Goal: Transaction & Acquisition: Purchase product/service

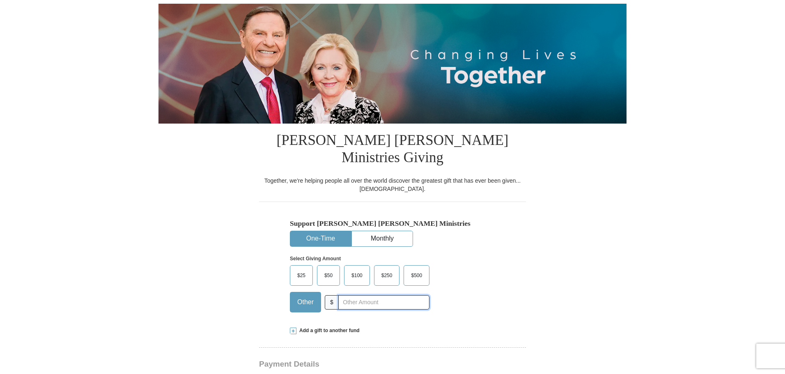
click at [354, 295] on input "text" at bounding box center [383, 302] width 91 height 14
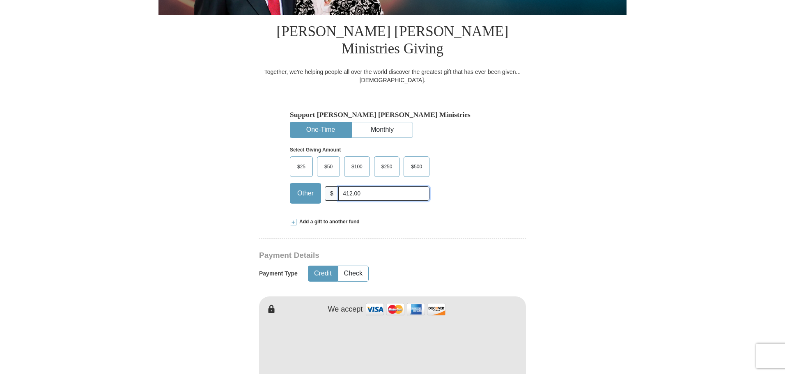
scroll to position [205, 0]
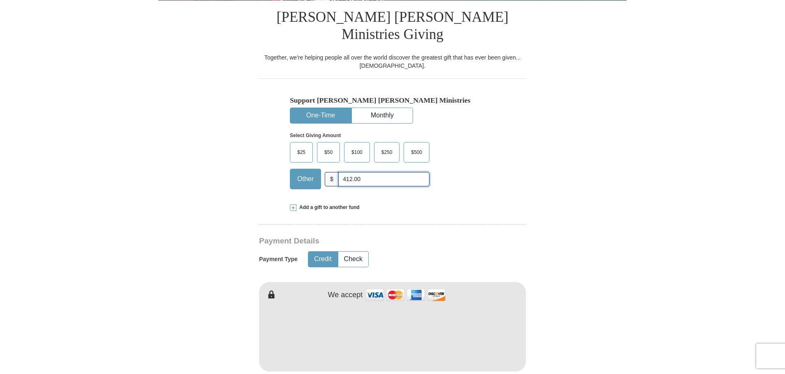
type input "412.00"
click at [575, 239] on form "Already have an account? Sign in for faster giving. Don't have an account? Crea…" at bounding box center [393, 343] width 468 height 1030
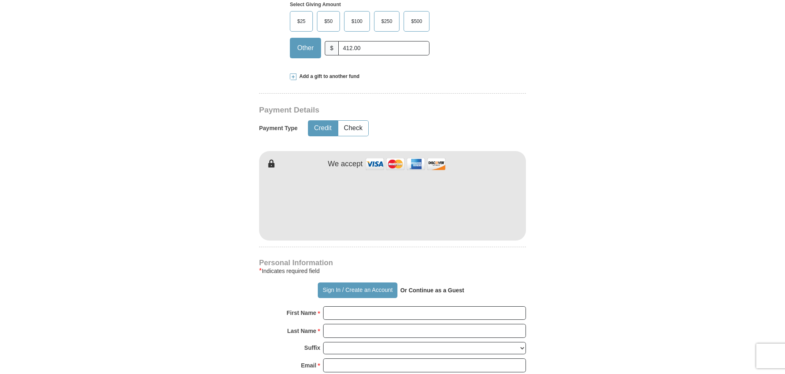
scroll to position [370, 0]
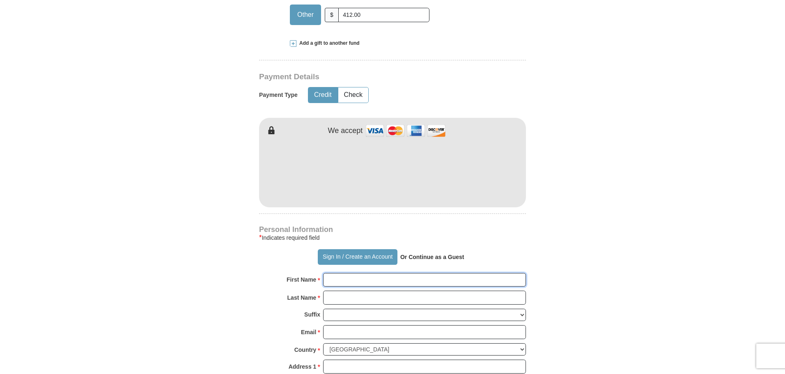
click at [352, 273] on input "First Name *" at bounding box center [424, 280] width 203 height 14
type input "Trasha"
type input "[PERSON_NAME]"
click at [346, 325] on input "Email *" at bounding box center [424, 332] width 203 height 14
type input "[EMAIL_ADDRESS][DOMAIN_NAME]"
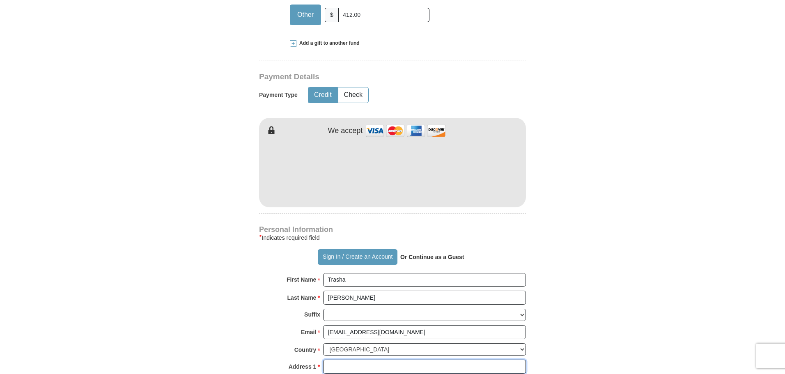
type input "[STREET_ADDRESS]"
type input "Columbia"
select select "SC"
type input "29223"
type input "8434651429"
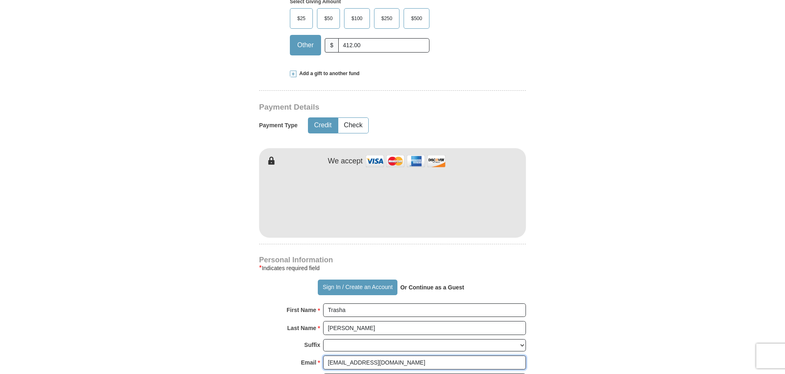
scroll to position [205, 0]
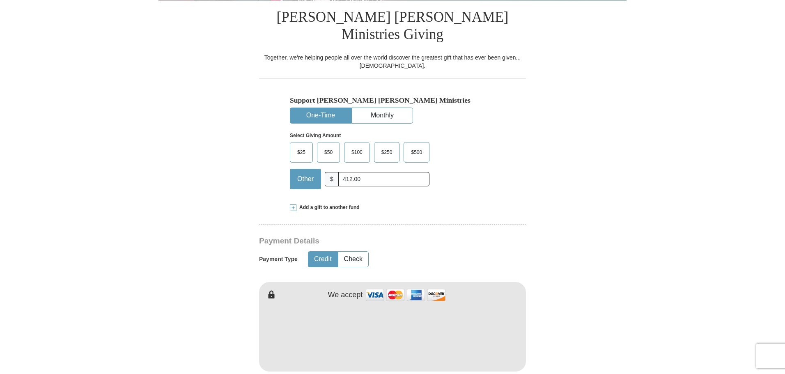
click at [575, 172] on form "Already have an account? Sign in for faster giving. Don't have an account? Crea…" at bounding box center [393, 343] width 468 height 1030
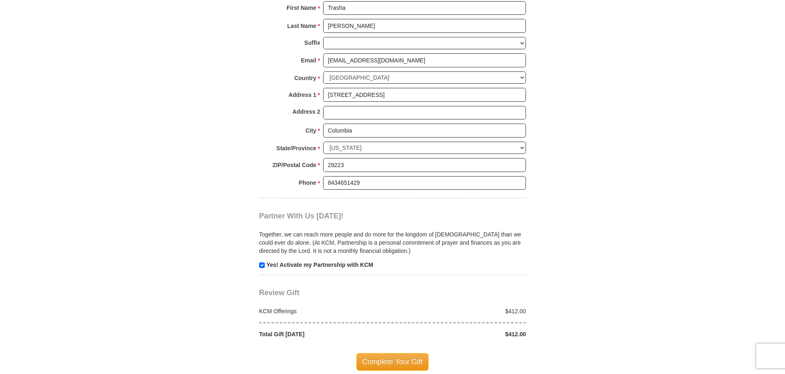
scroll to position [657, 0]
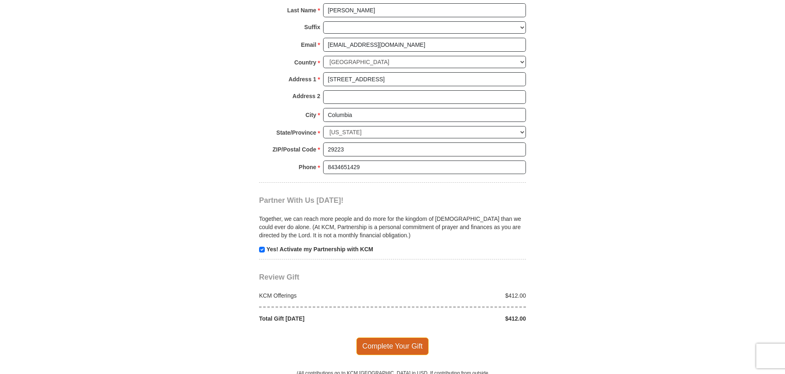
click at [397, 338] on span "Complete Your Gift" at bounding box center [392, 346] width 73 height 17
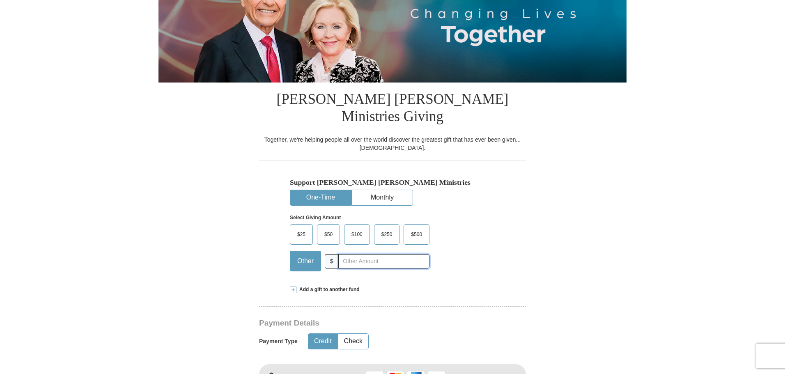
click at [392, 254] on input "text" at bounding box center [383, 261] width 91 height 14
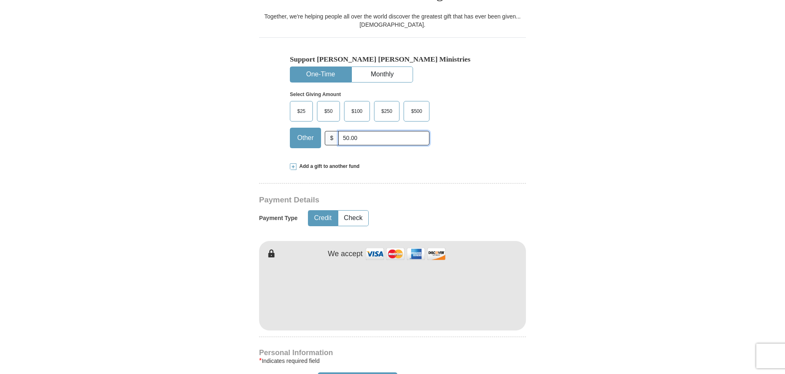
type input "50.00"
click at [616, 170] on form "Already have an account? Sign in for faster giving. Don't have an account? Crea…" at bounding box center [393, 301] width 468 height 1030
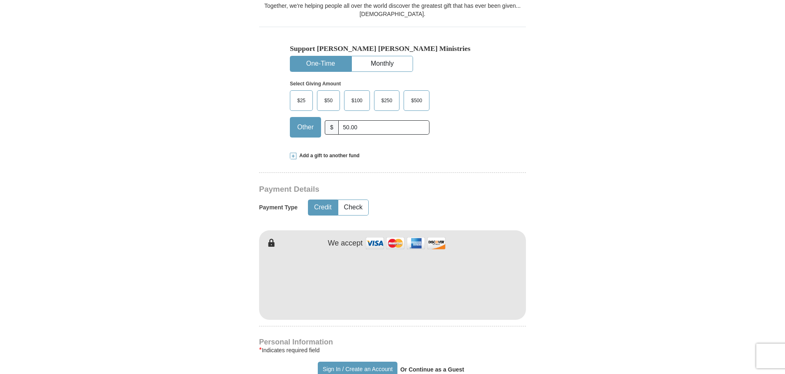
scroll to position [329, 0]
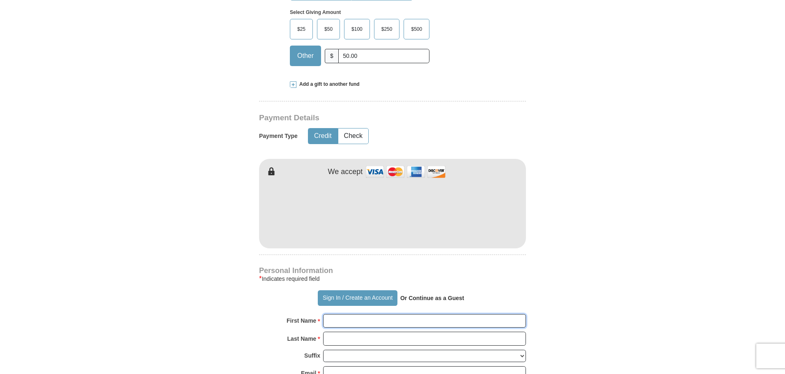
click at [355, 314] on input "First Name *" at bounding box center [424, 321] width 203 height 14
type input "Trasha"
type input "[PERSON_NAME]"
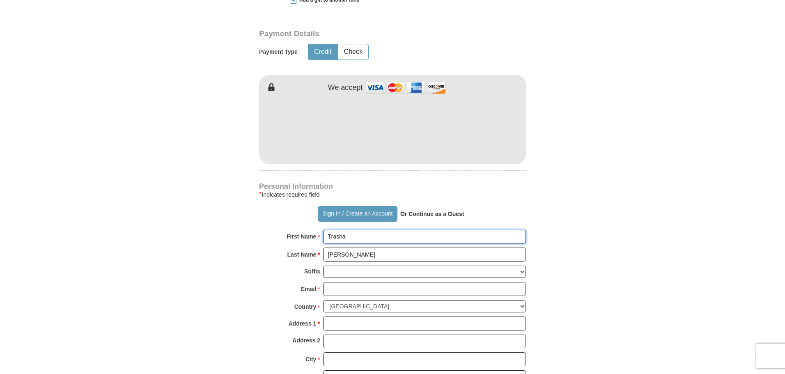
scroll to position [493, 0]
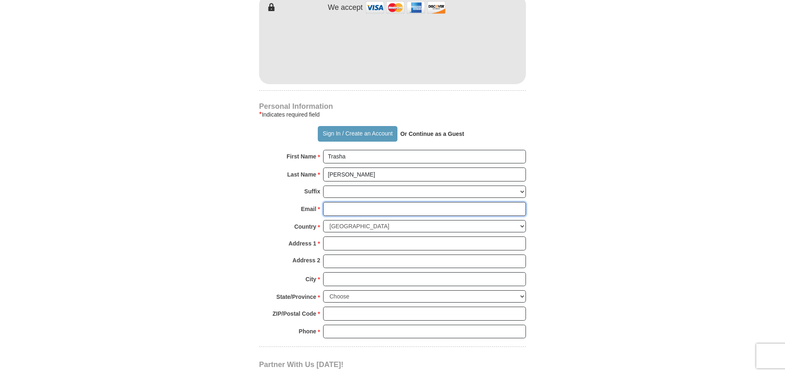
click at [346, 202] on input "Email *" at bounding box center [424, 209] width 203 height 14
type input "[EMAIL_ADDRESS][DOMAIN_NAME]"
type input "[STREET_ADDRESS]"
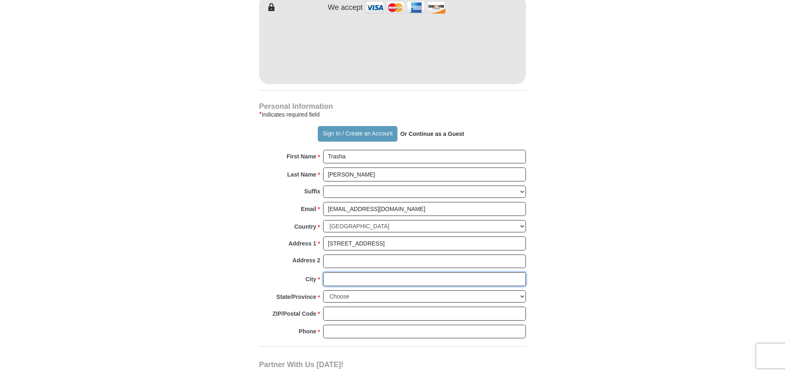
type input "Columbia"
select select "SC"
type input "29223"
type input "8434651429"
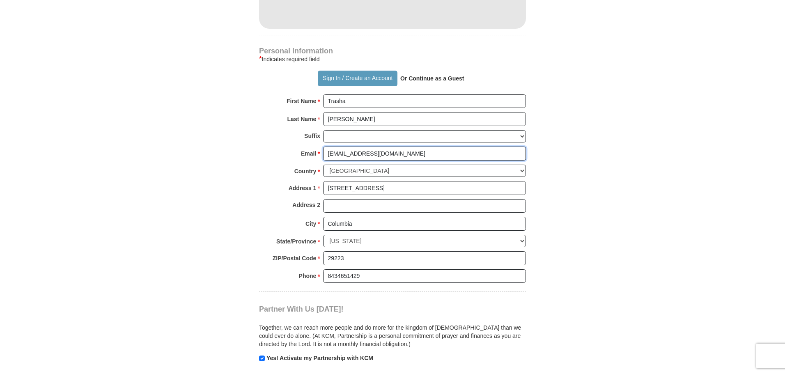
scroll to position [657, 0]
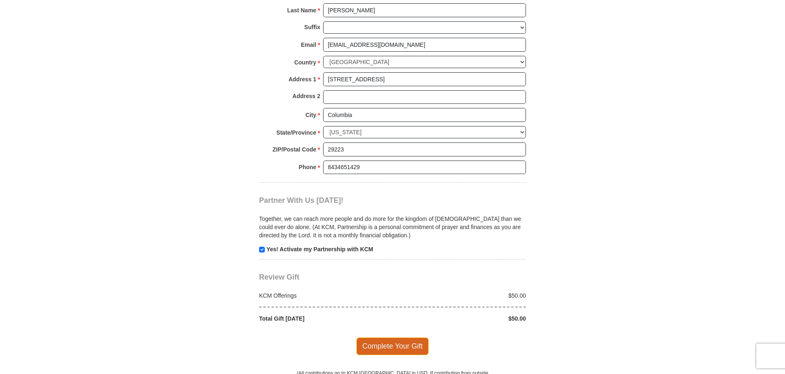
click at [400, 338] on span "Complete Your Gift" at bounding box center [392, 346] width 73 height 17
